Goal: Transaction & Acquisition: Purchase product/service

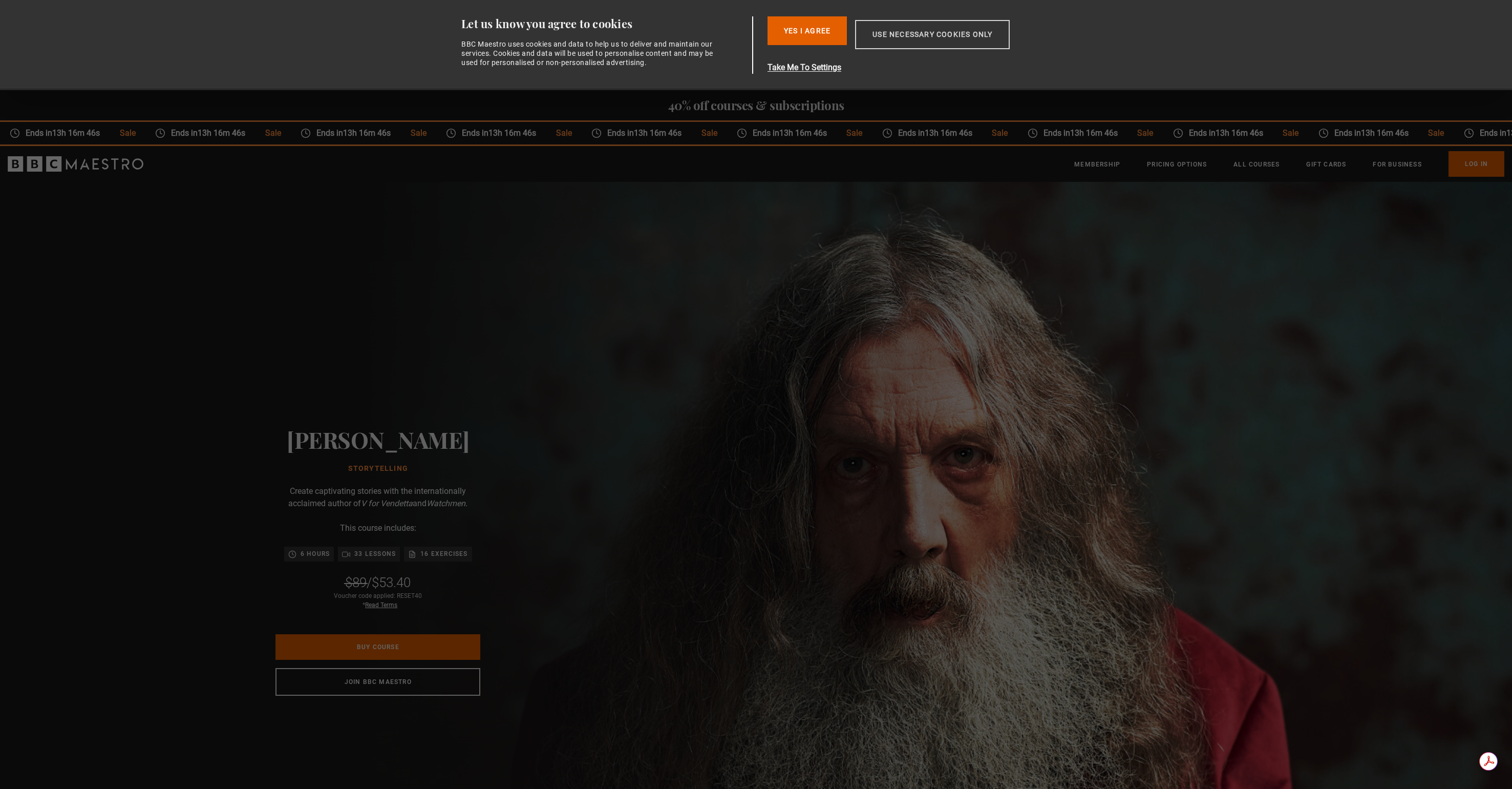
click at [888, 34] on button "Use necessary cookies only" at bounding box center [932, 35] width 155 height 29
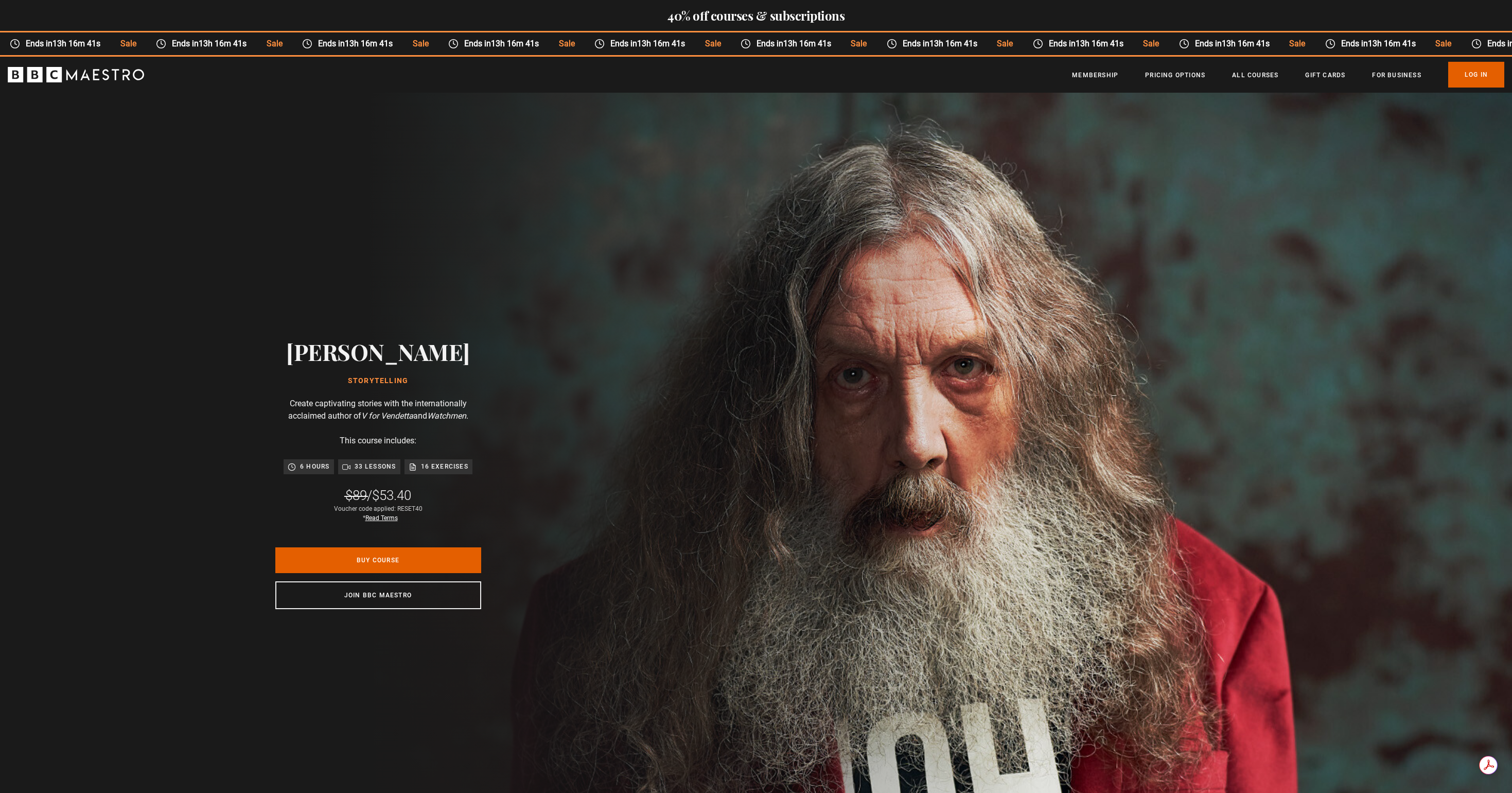
scroll to position [0, 135]
click at [379, 518] on link "Read Terms" at bounding box center [381, 517] width 33 height 7
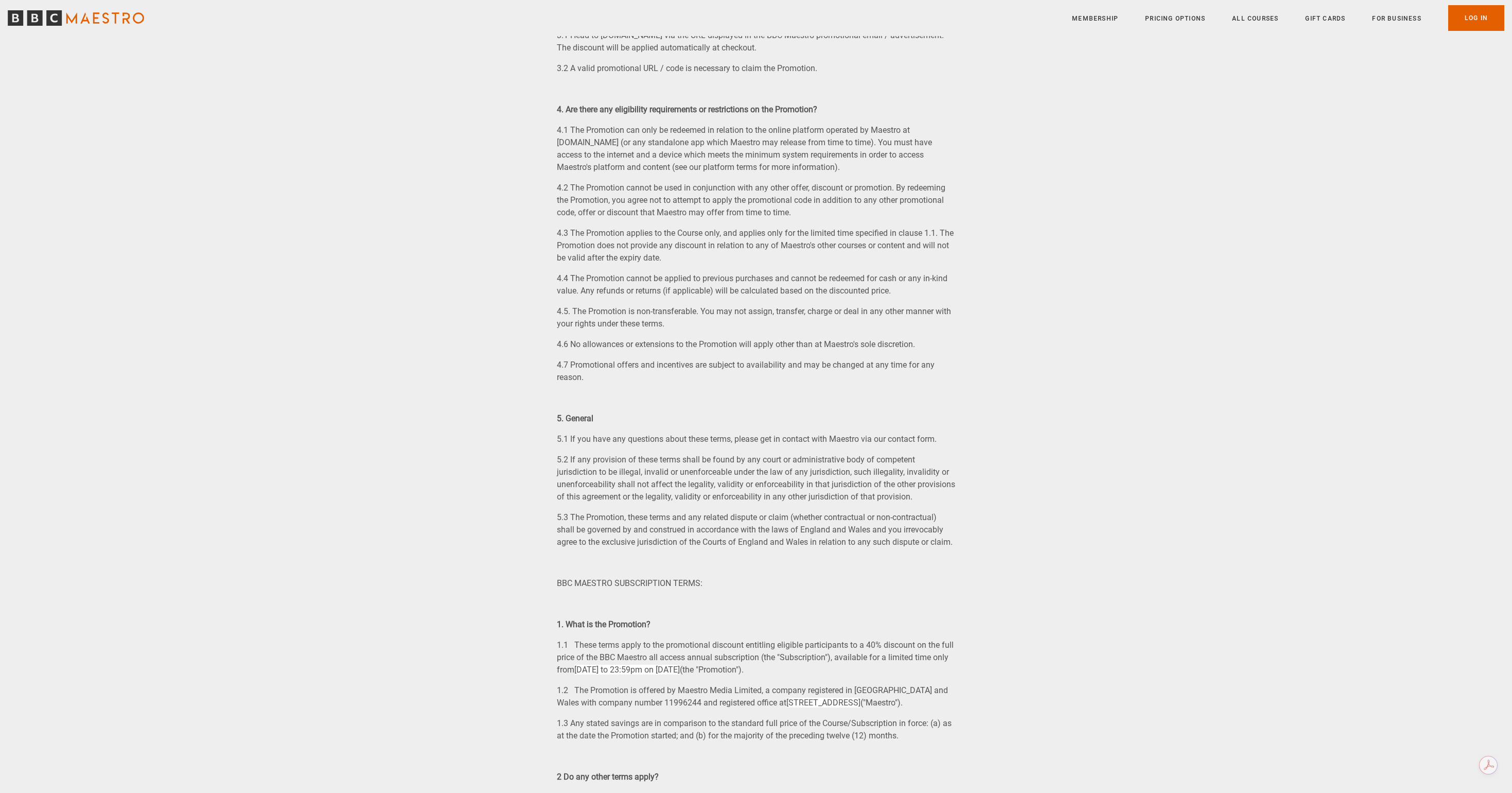
scroll to position [450, 0]
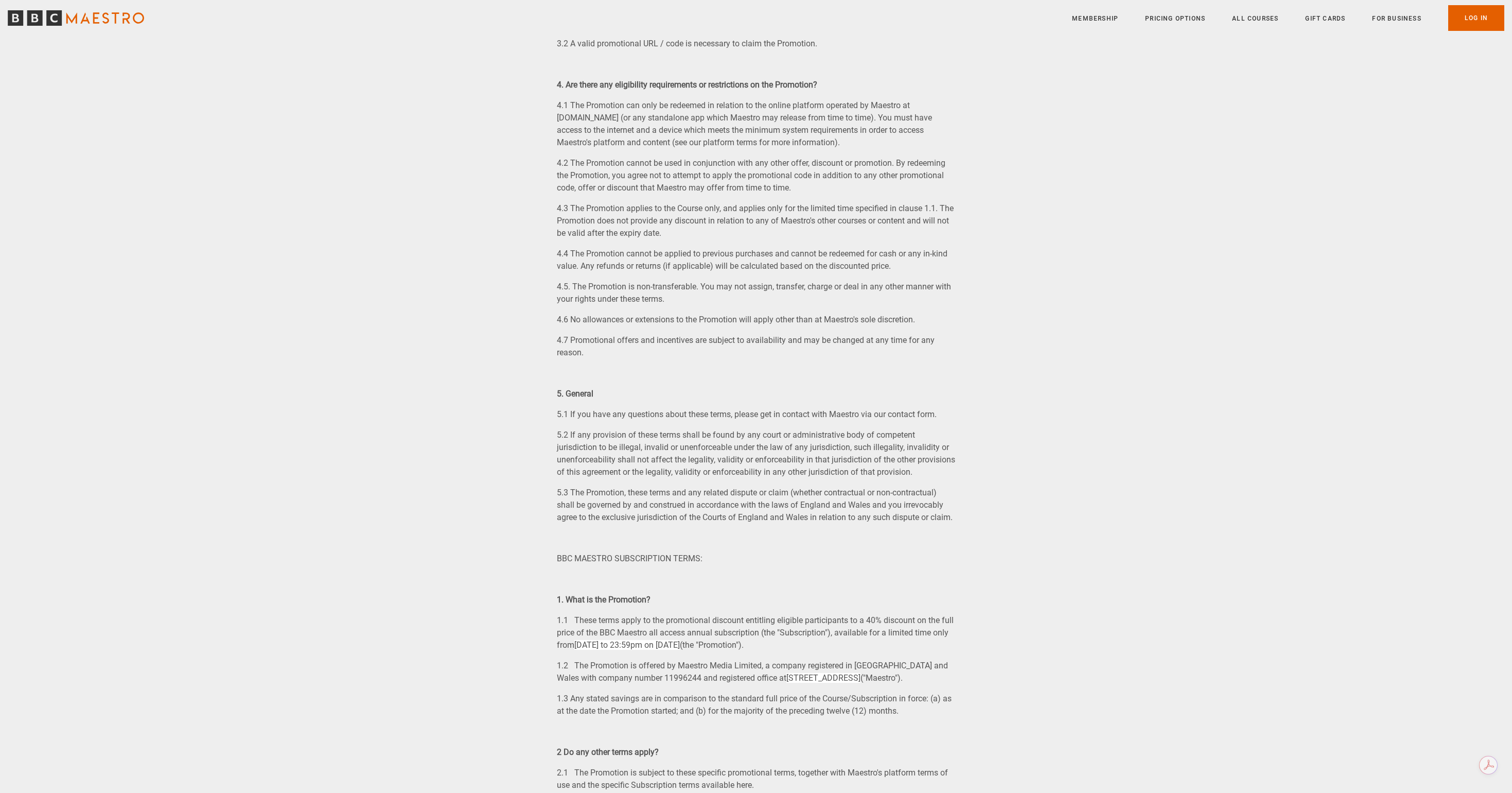
click at [830, 326] on p "4.6 No allowances or extensions to the Promotion will apply other than at Maest…" at bounding box center [756, 320] width 399 height 13
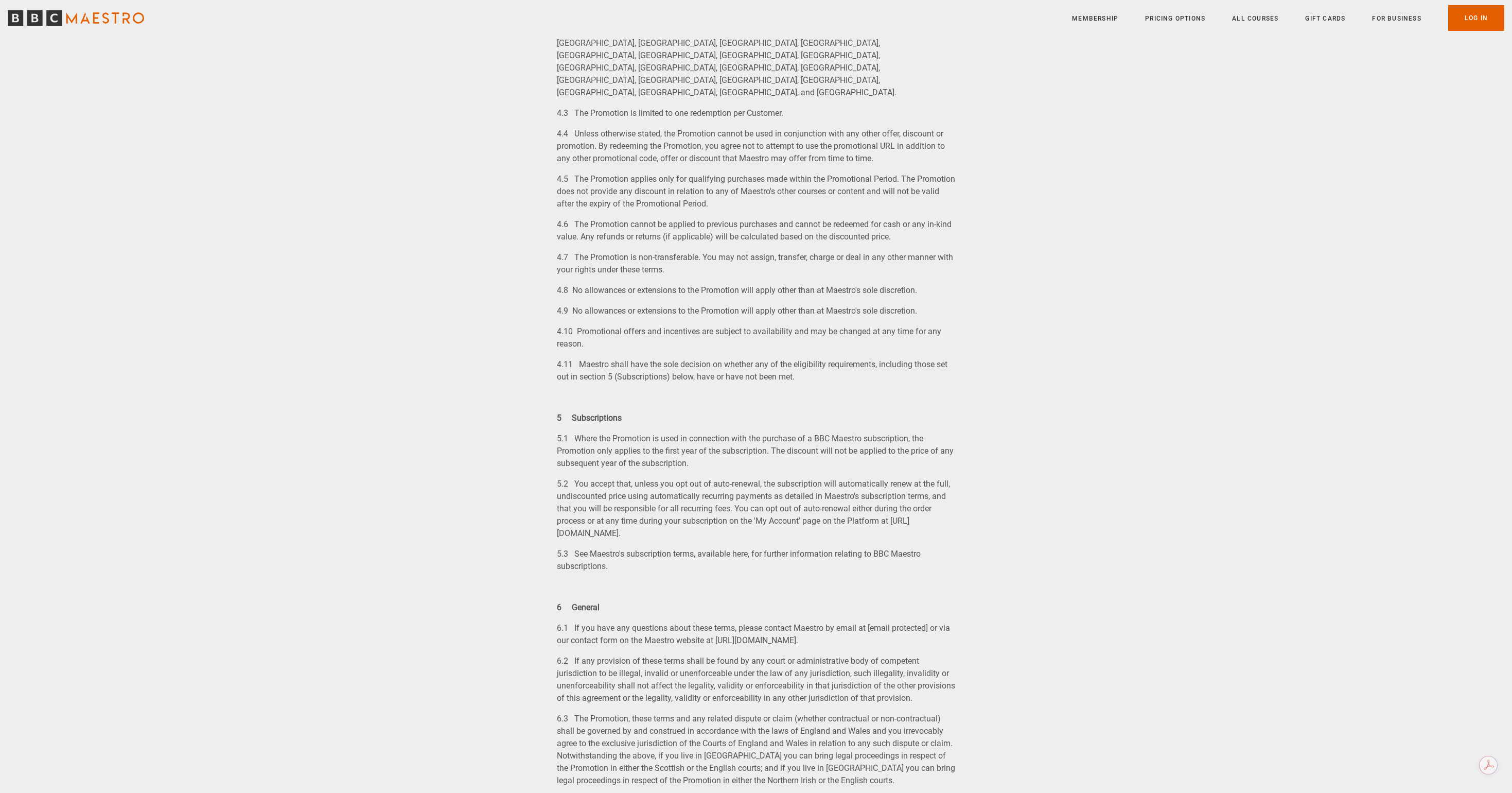
scroll to position [1691, 0]
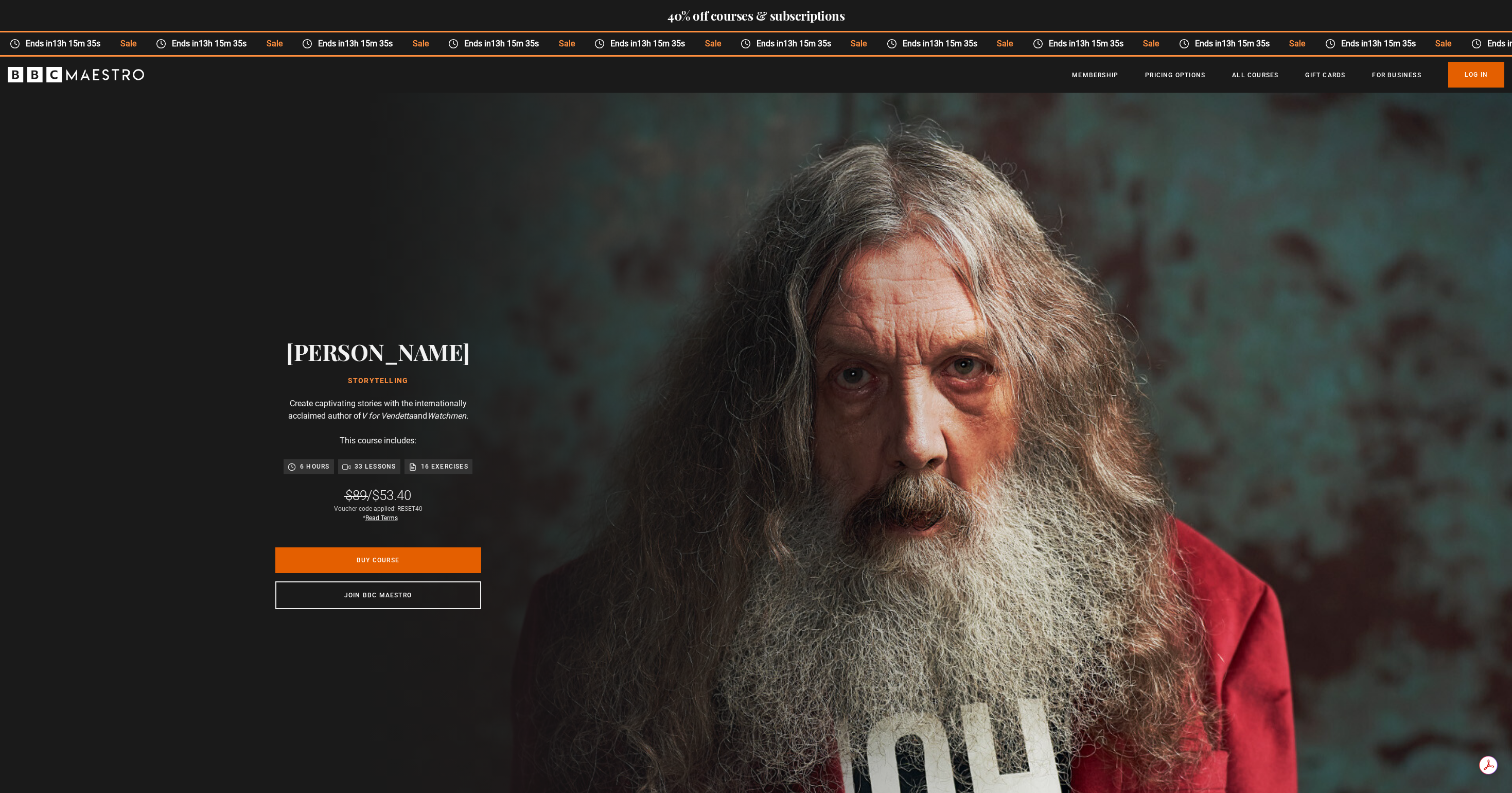
click at [416, 506] on div "Voucher code applied: RESET40 * Read Terms" at bounding box center [378, 513] width 89 height 18
copy div "RESET40"
click at [434, 557] on link "Buy Course" at bounding box center [378, 559] width 206 height 26
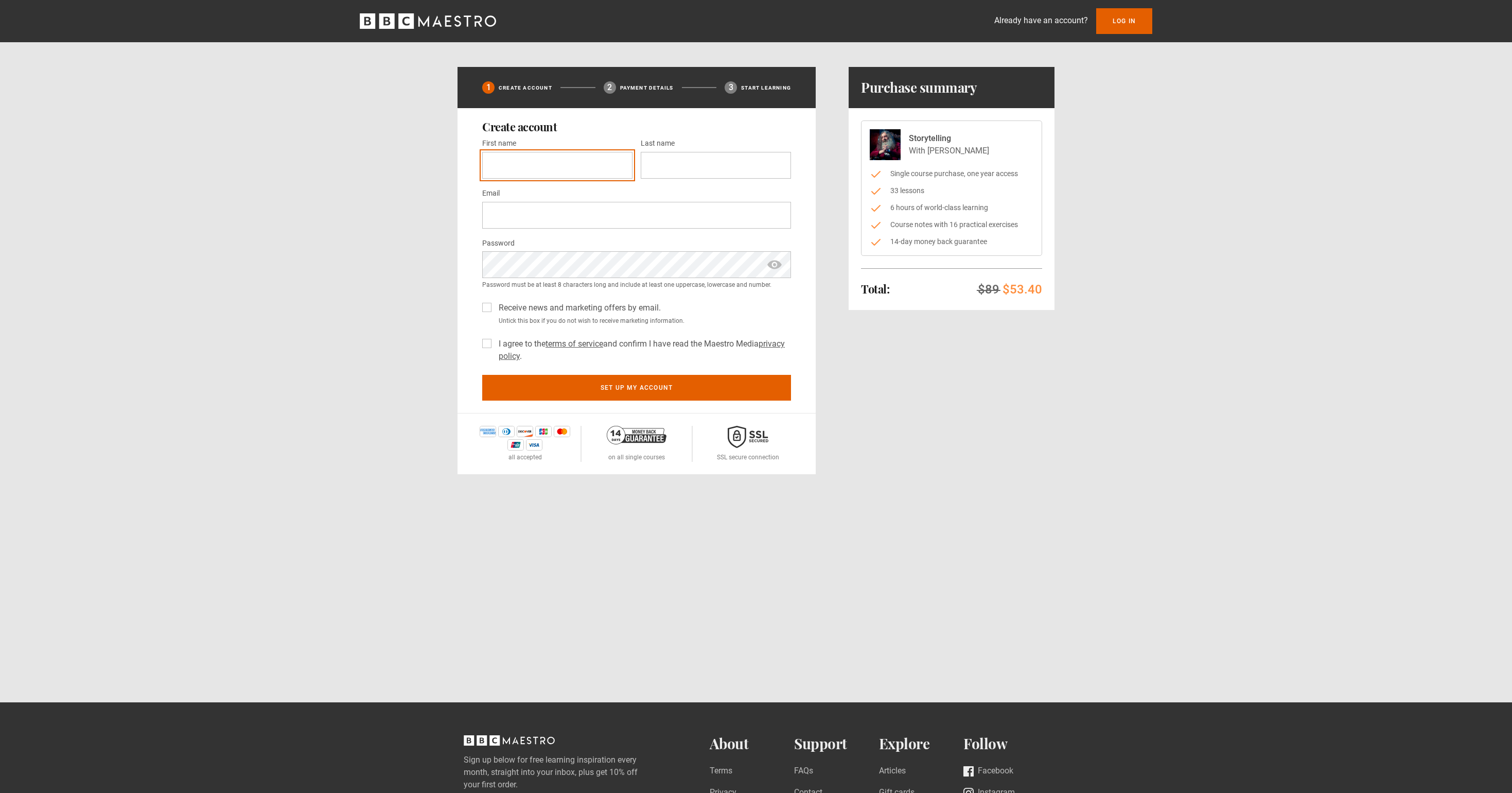
click at [575, 170] on input "First name *" at bounding box center [557, 165] width 151 height 27
type input "**"
type input "*******"
type input "**********"
click at [494, 307] on label "Receive news and marketing offers by email." at bounding box center [577, 307] width 166 height 13
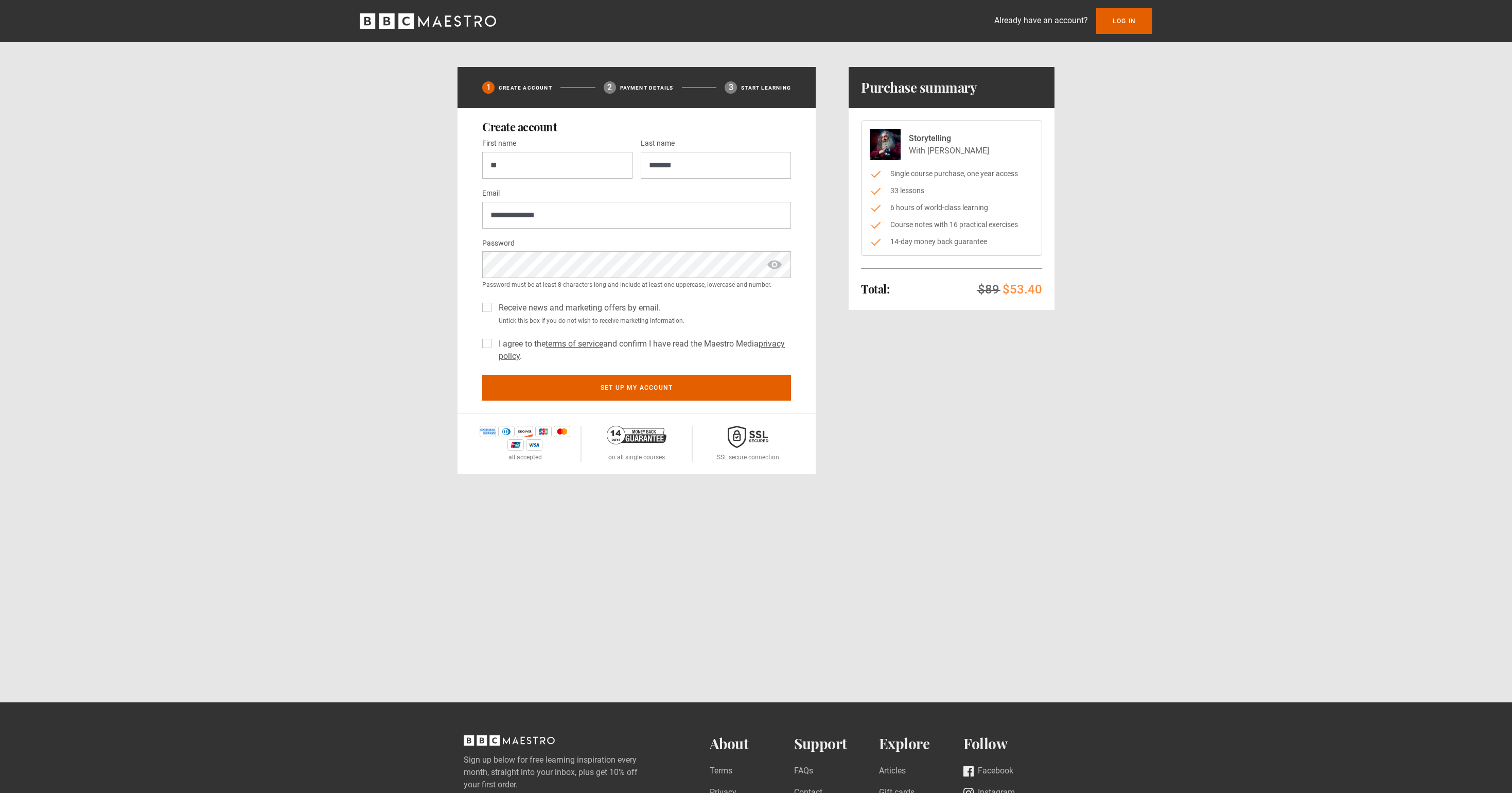
click at [494, 341] on label "I agree to the terms of service and confirm I have read the Maestro Media priva…" at bounding box center [642, 351] width 296 height 25
click at [729, 392] on button "Set up my account" at bounding box center [636, 385] width 309 height 26
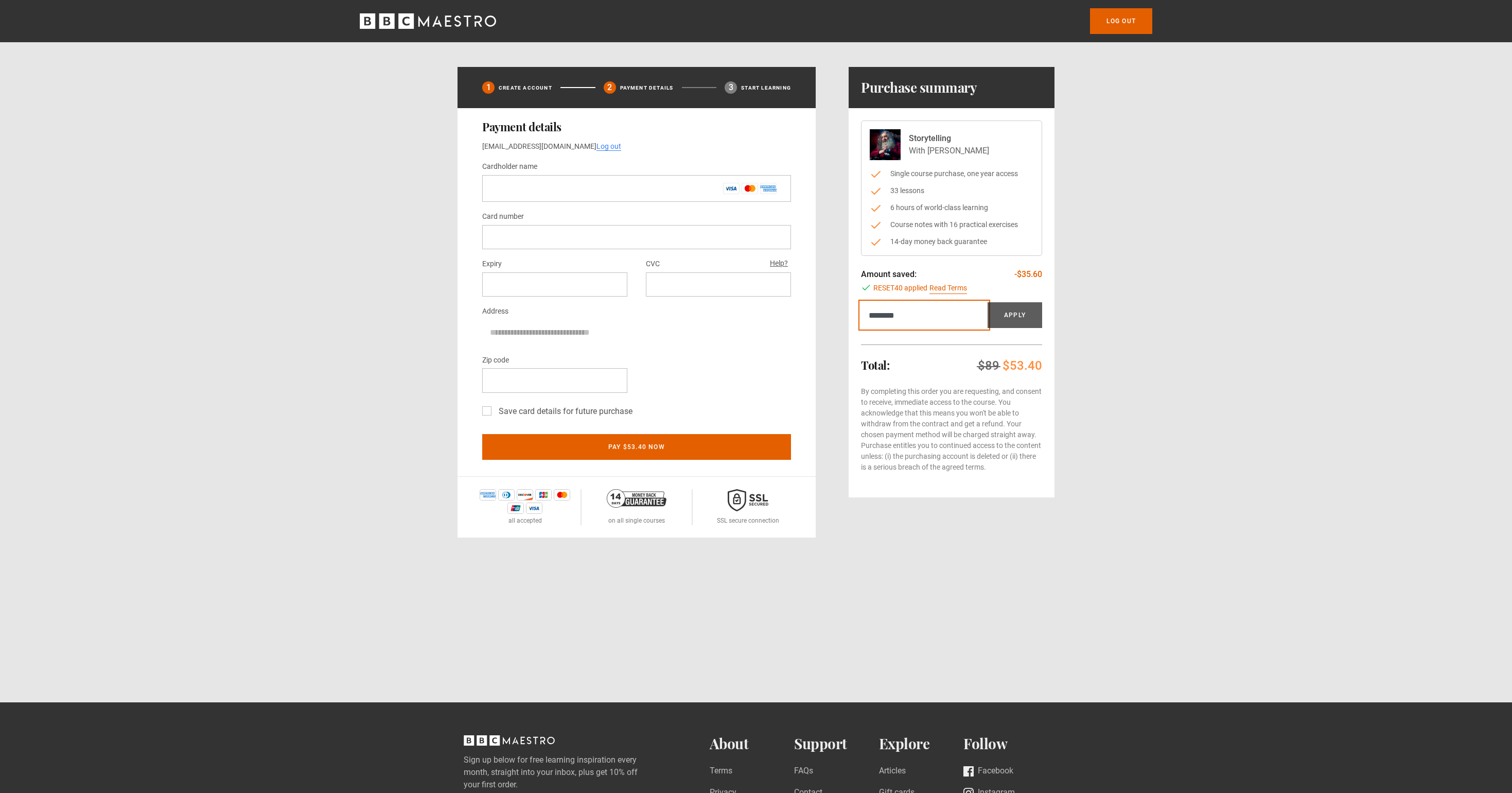
type input "*********"
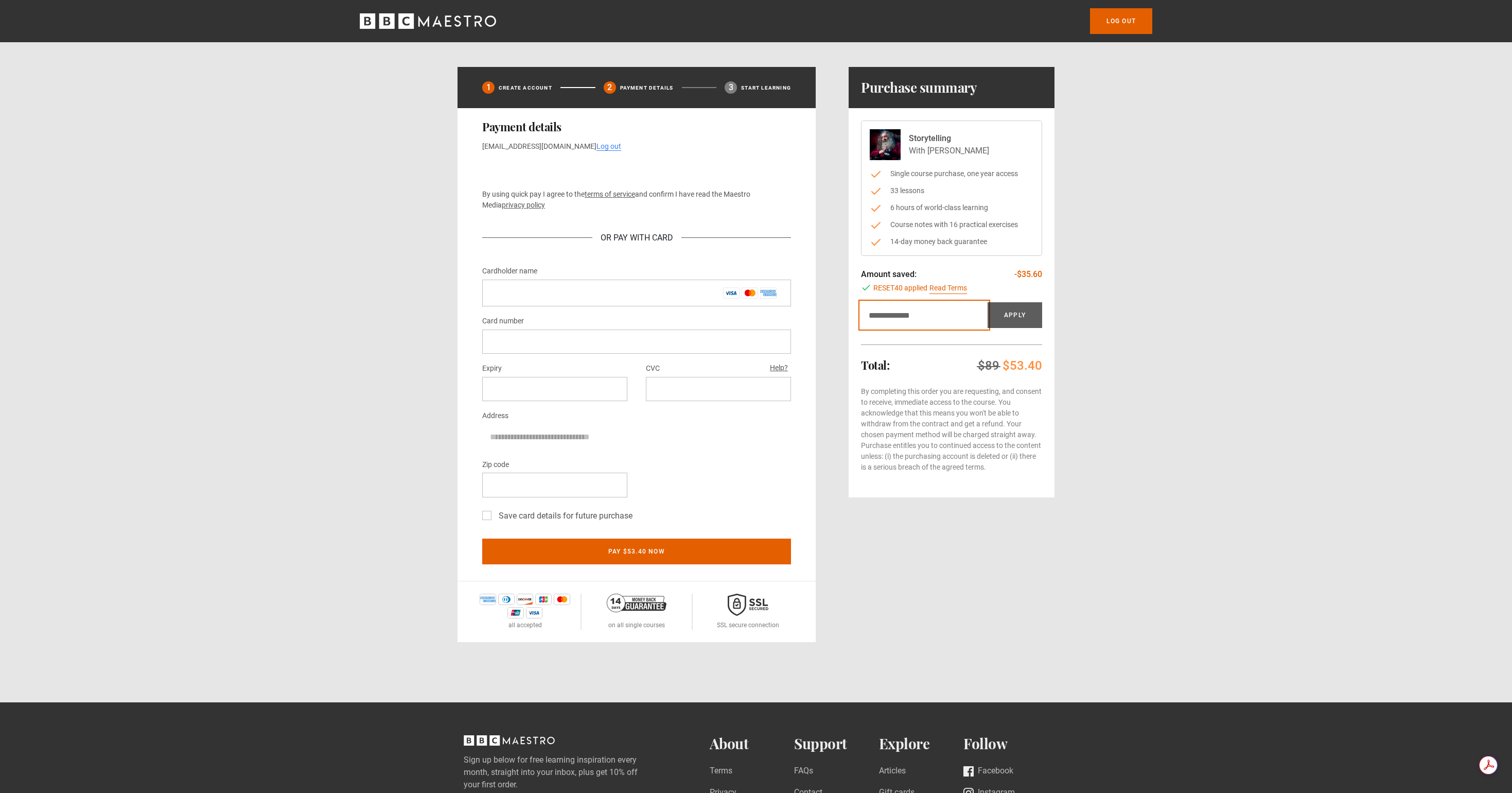
click at [919, 315] on input "Discount code" at bounding box center [924, 315] width 126 height 26
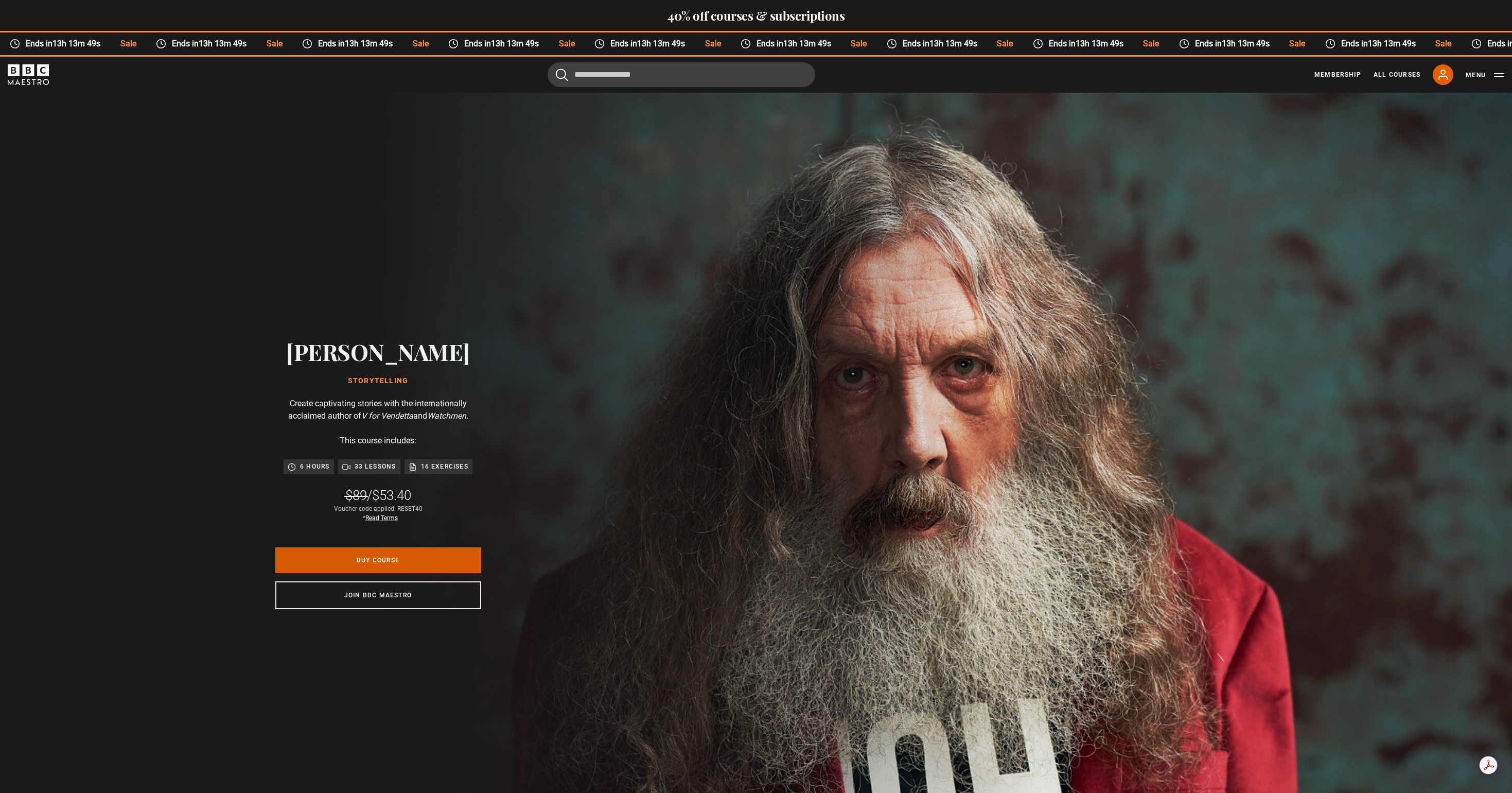
click at [439, 556] on link "Buy Course" at bounding box center [378, 559] width 206 height 26
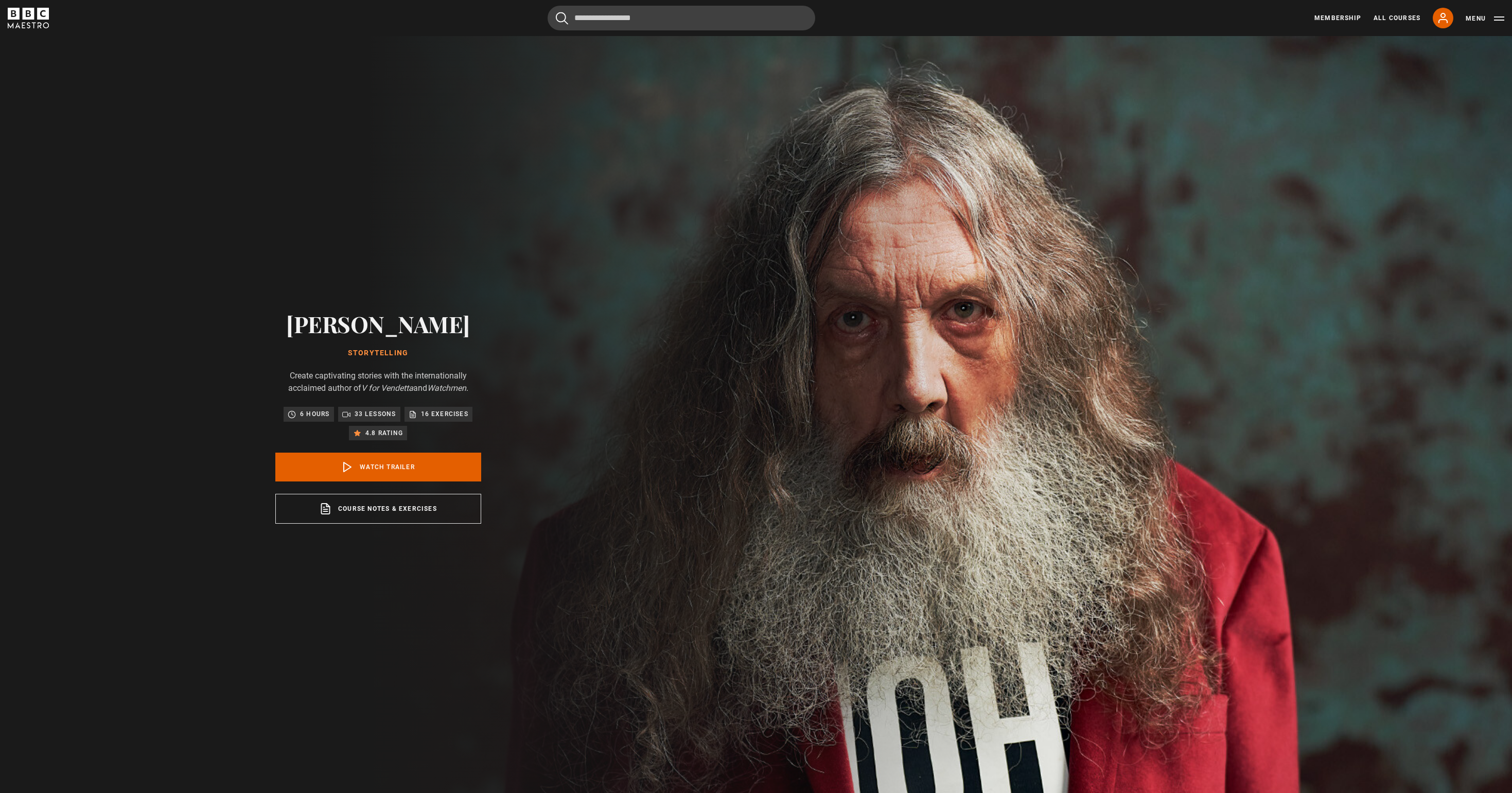
click at [665, 296] on div "Alan Moore Storytelling Create captivating stories with the internationally acc…" at bounding box center [378, 416] width 756 height 762
drag, startPoint x: 183, startPoint y: 156, endPoint x: 167, endPoint y: 82, distance: 75.7
click at [184, 156] on div "Alan Moore Storytelling Create captivating stories with the internationally acc…" at bounding box center [378, 416] width 756 height 762
